Goal: Task Accomplishment & Management: Complete application form

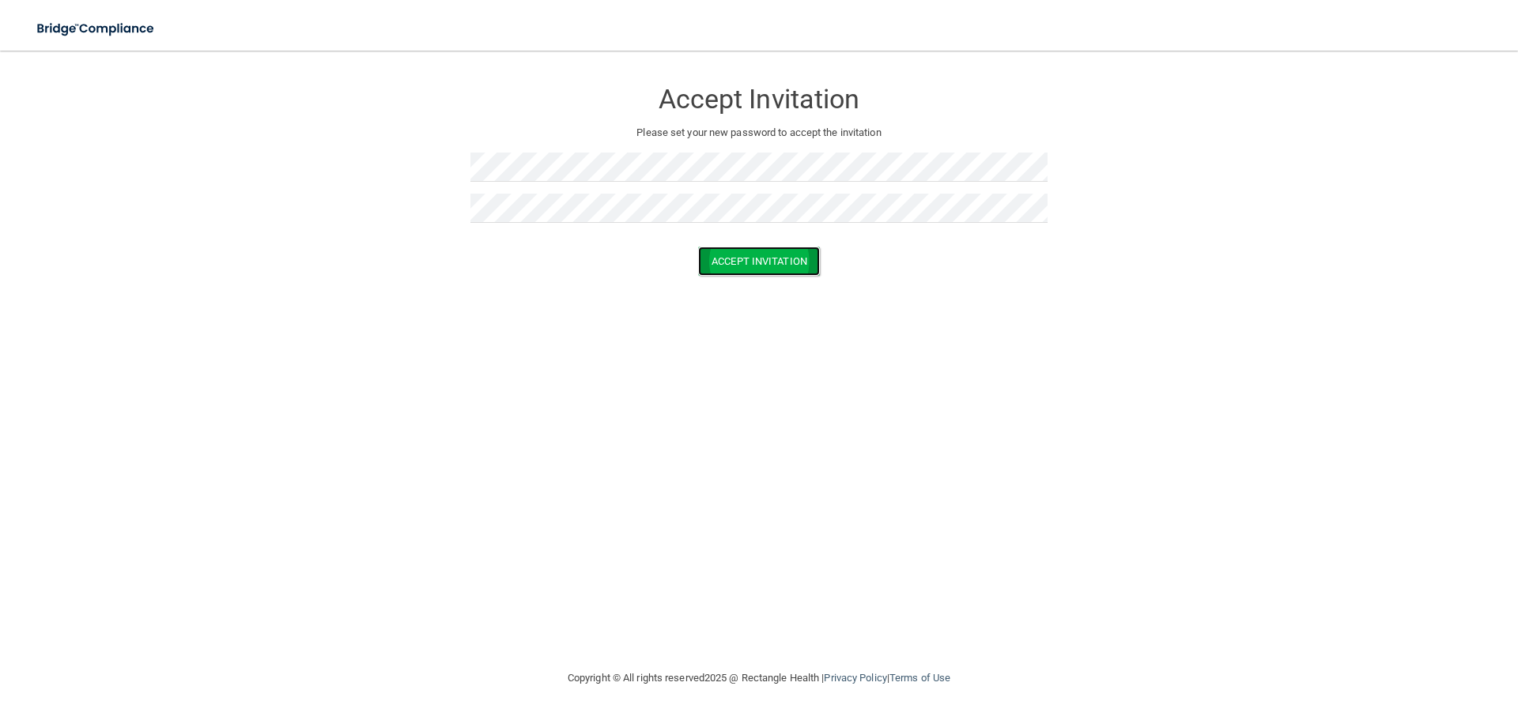
click at [759, 270] on button "Accept Invitation" at bounding box center [759, 261] width 122 height 29
click at [774, 284] on button "Accept Invitation" at bounding box center [759, 284] width 122 height 29
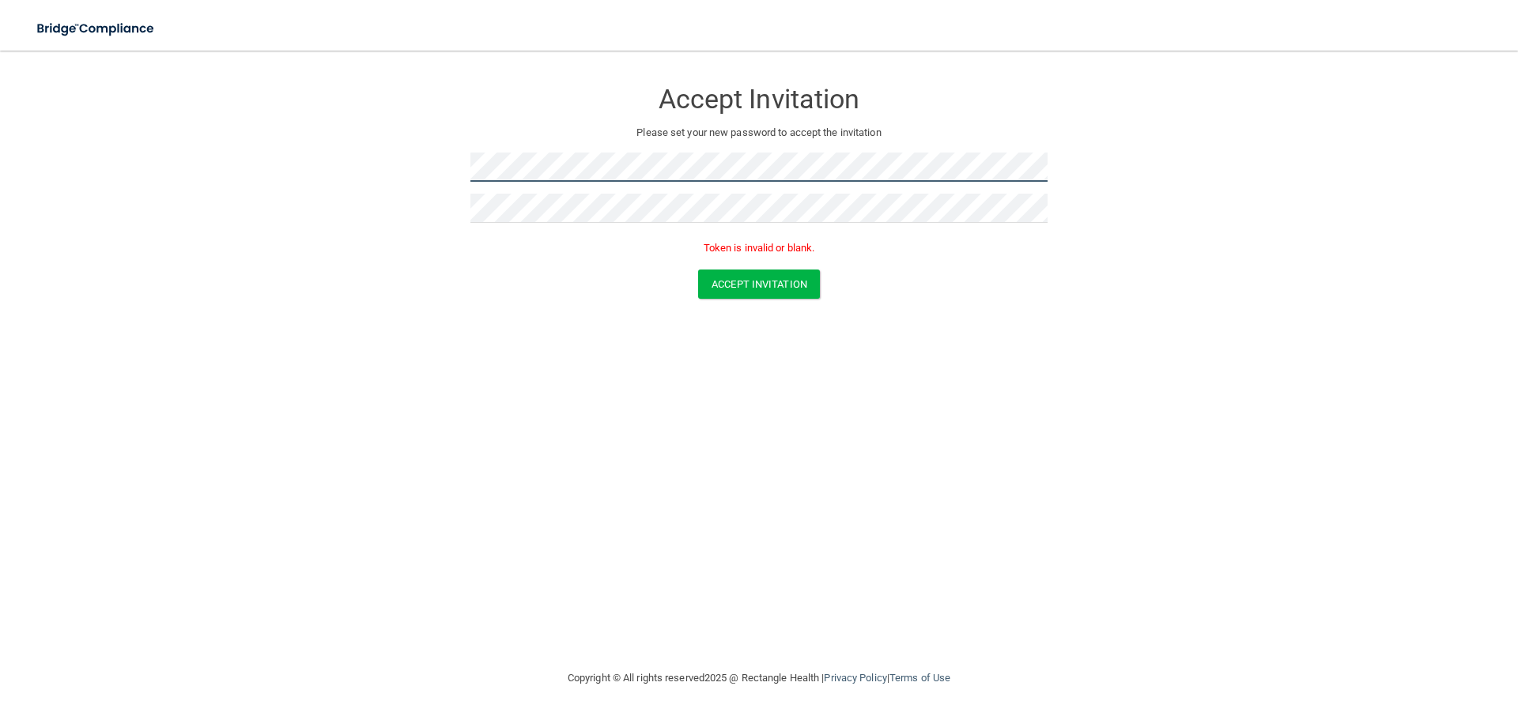
click at [345, 197] on form "Accept Invitation Please set your new password to accept the invitation Token i…" at bounding box center [759, 191] width 1455 height 251
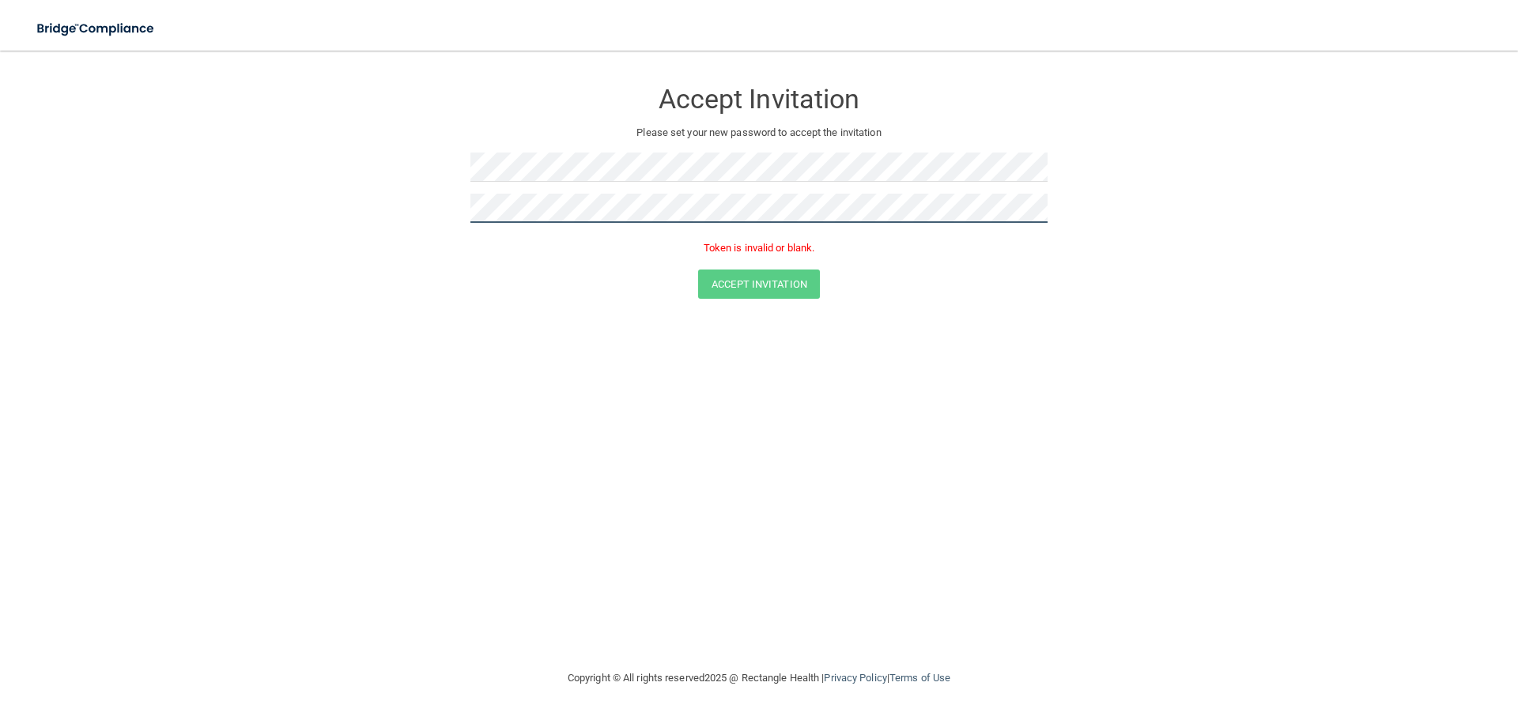
click at [399, 207] on form "Accept Invitation Please set your new password to accept the invitation Token i…" at bounding box center [759, 191] width 1455 height 251
click at [751, 279] on button "Accept Invitation" at bounding box center [759, 284] width 122 height 29
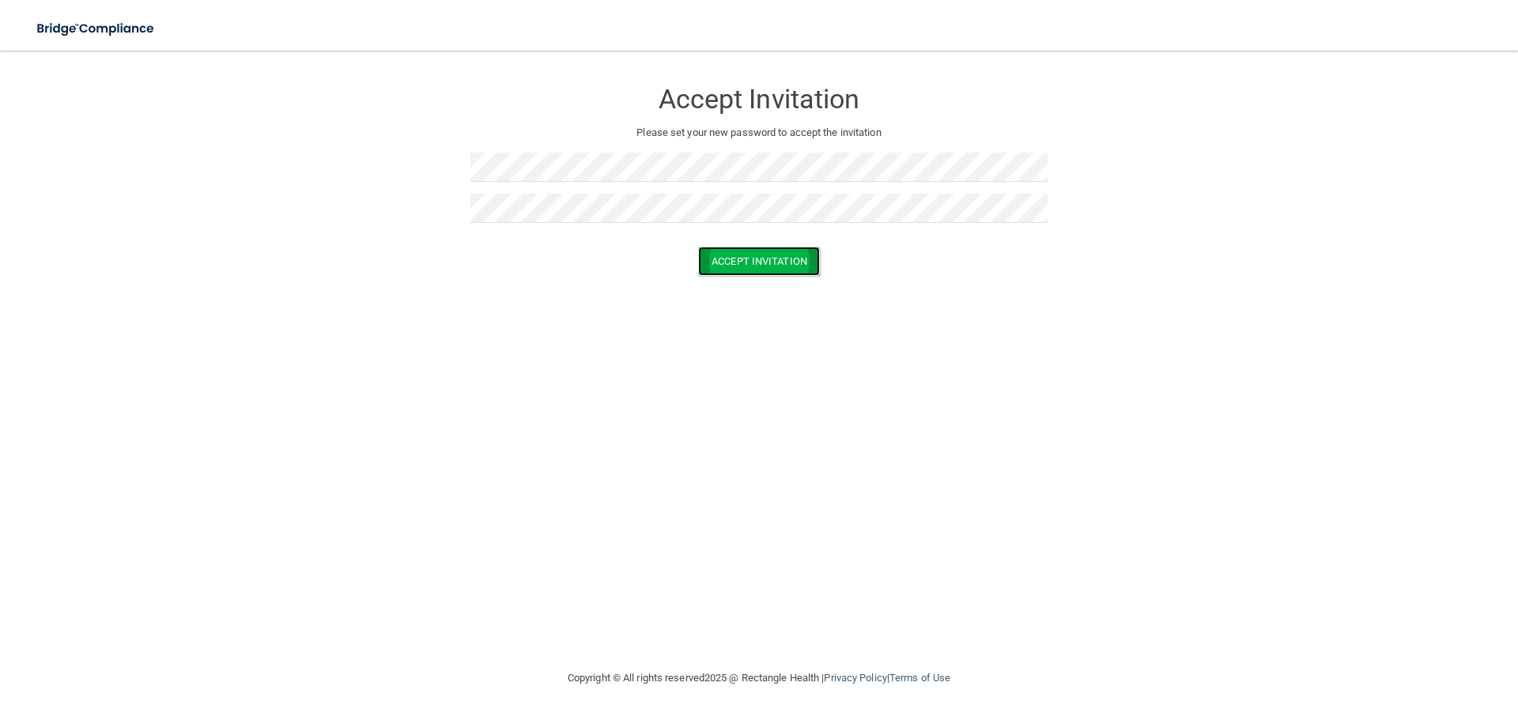
click at [785, 271] on button "Accept Invitation" at bounding box center [759, 261] width 122 height 29
